Goal: Information Seeking & Learning: Learn about a topic

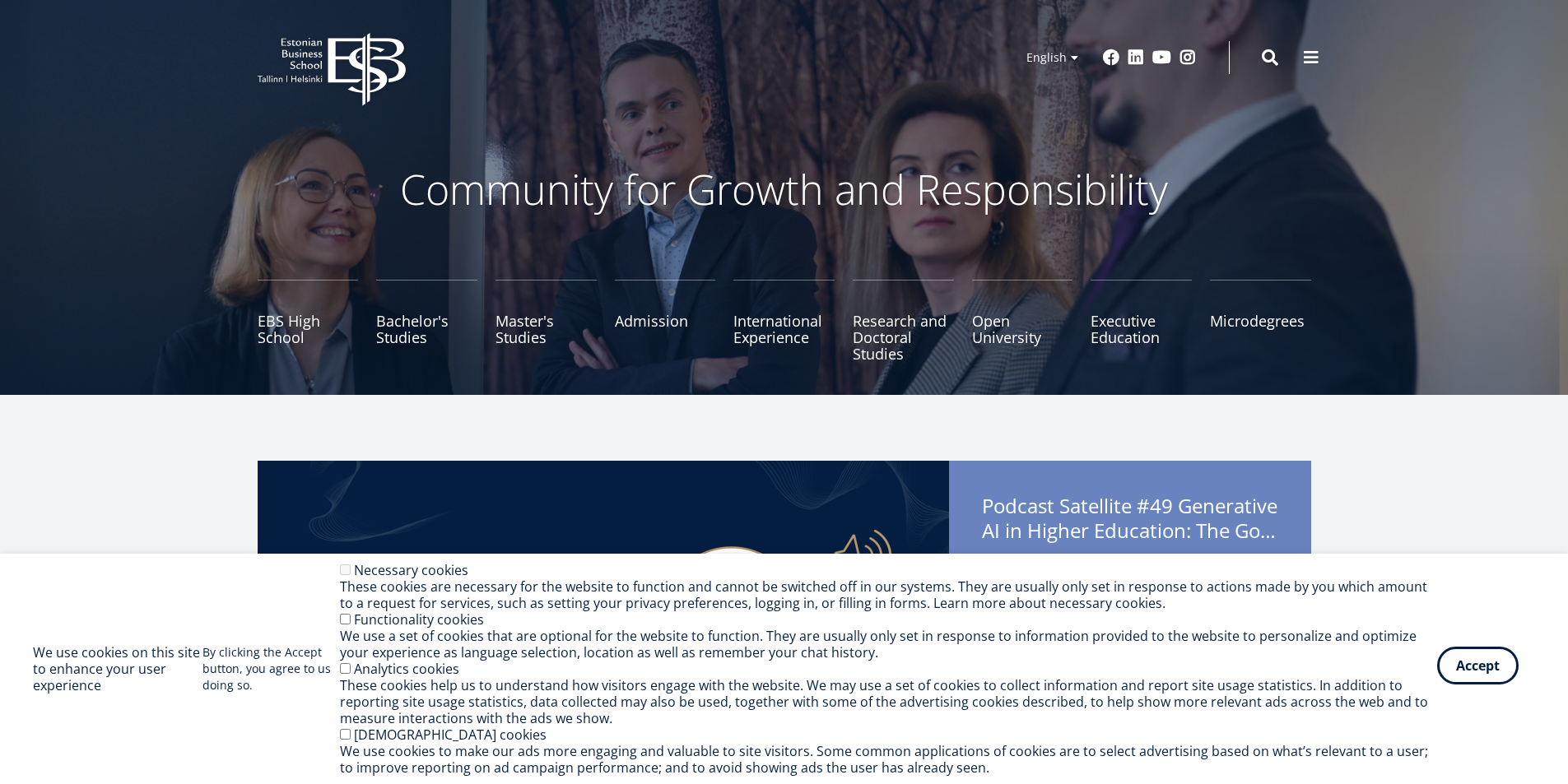
click at [1463, 659] on button "Accept" at bounding box center [1477, 665] width 82 height 38
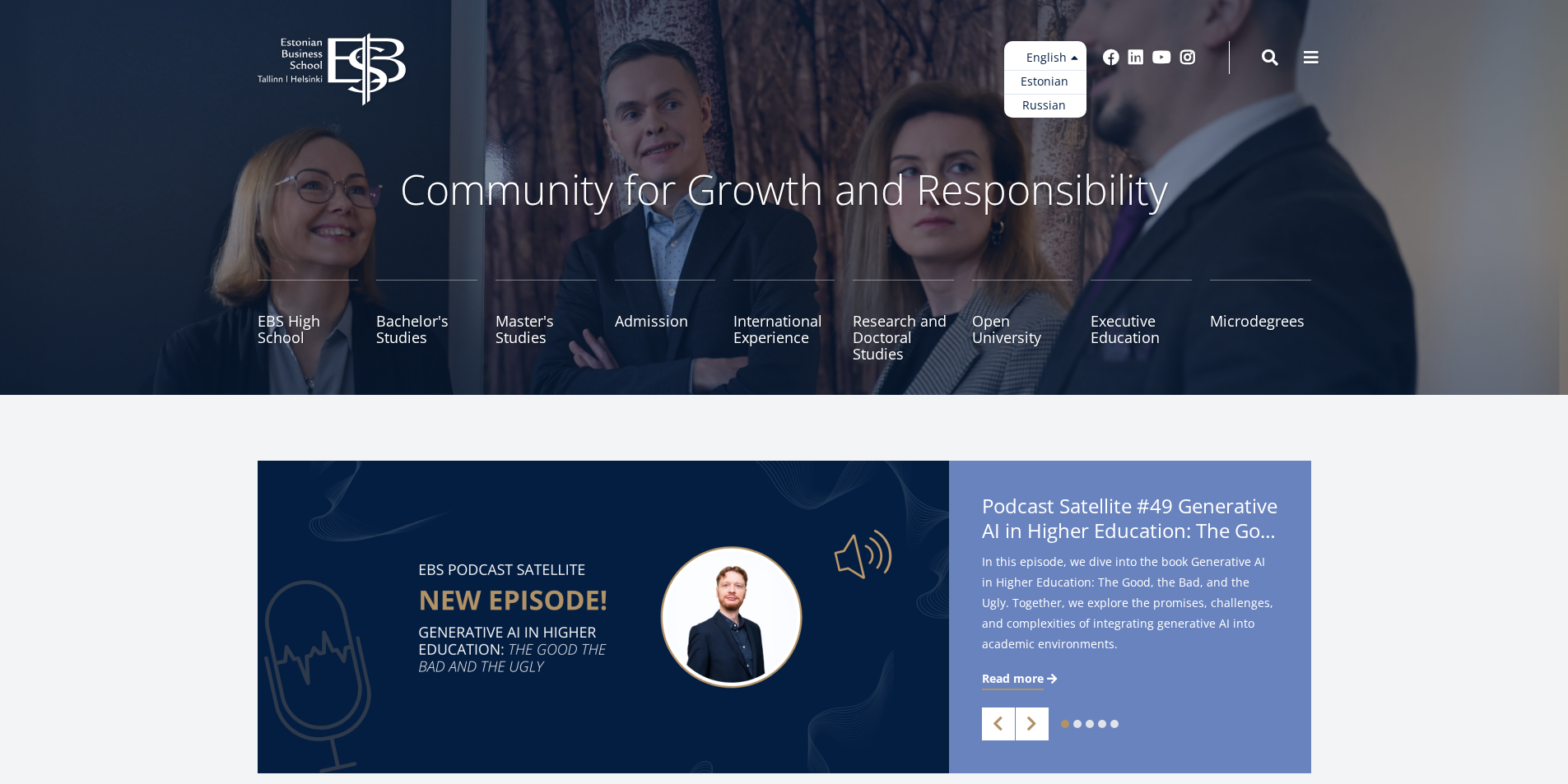
click at [1048, 52] on ul "Estonian English Russian" at bounding box center [1045, 79] width 83 height 76
click at [1051, 83] on link "Estonian" at bounding box center [1045, 82] width 83 height 24
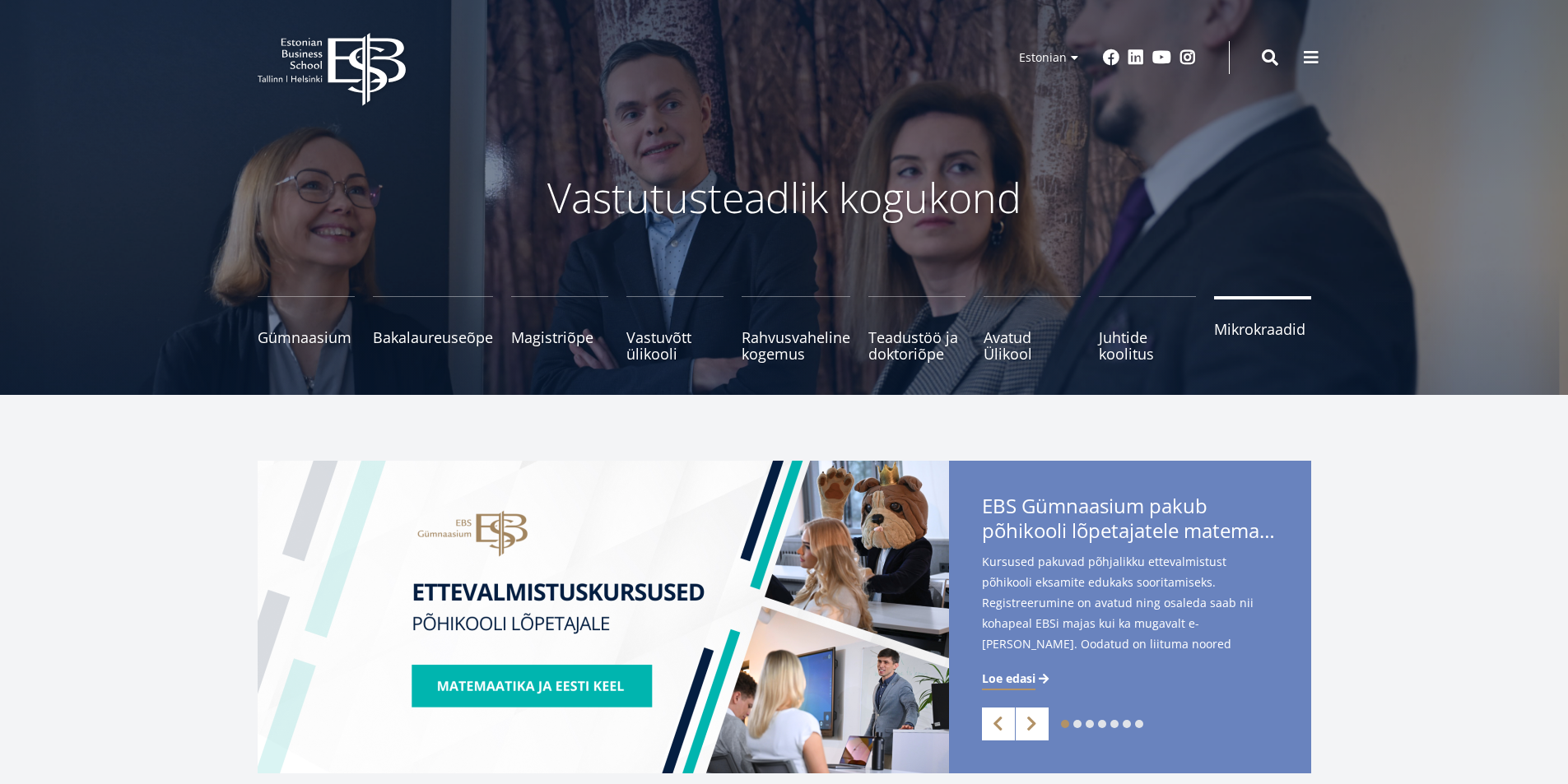
click at [1234, 356] on link "Mikrokraadid" at bounding box center [1262, 329] width 97 height 66
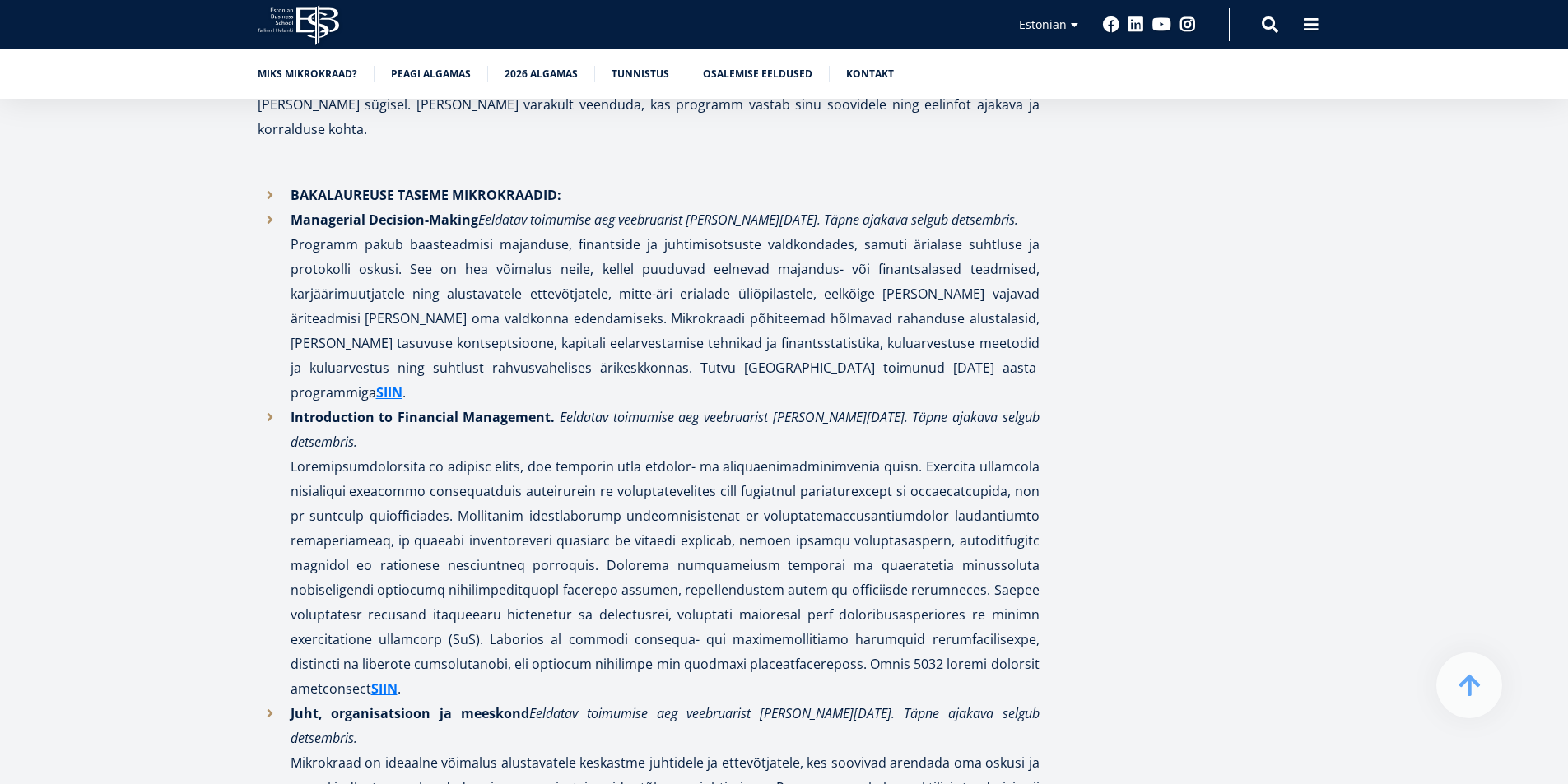
scroll to position [1974, 0]
